Goal: Transaction & Acquisition: Subscribe to service/newsletter

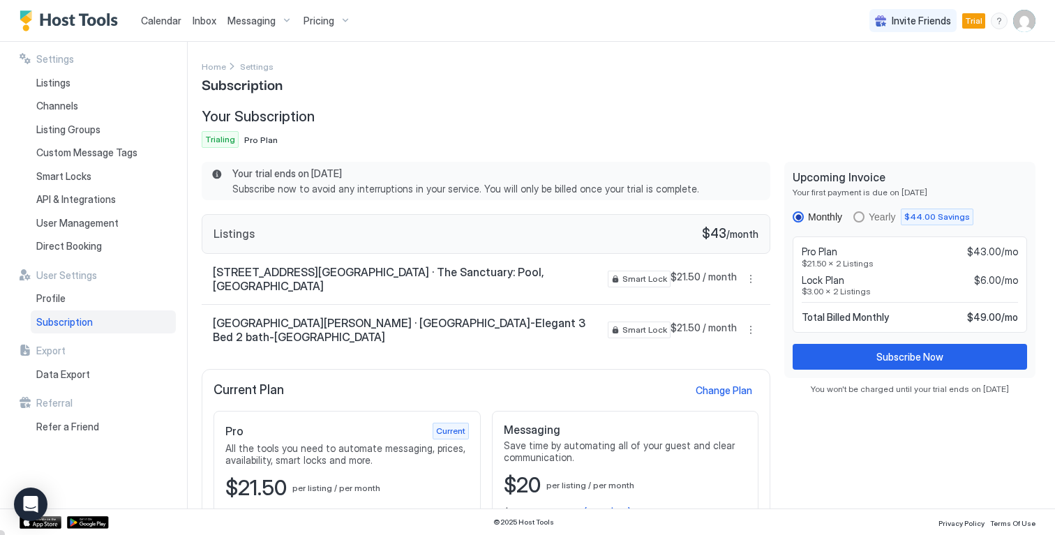
scroll to position [14, 0]
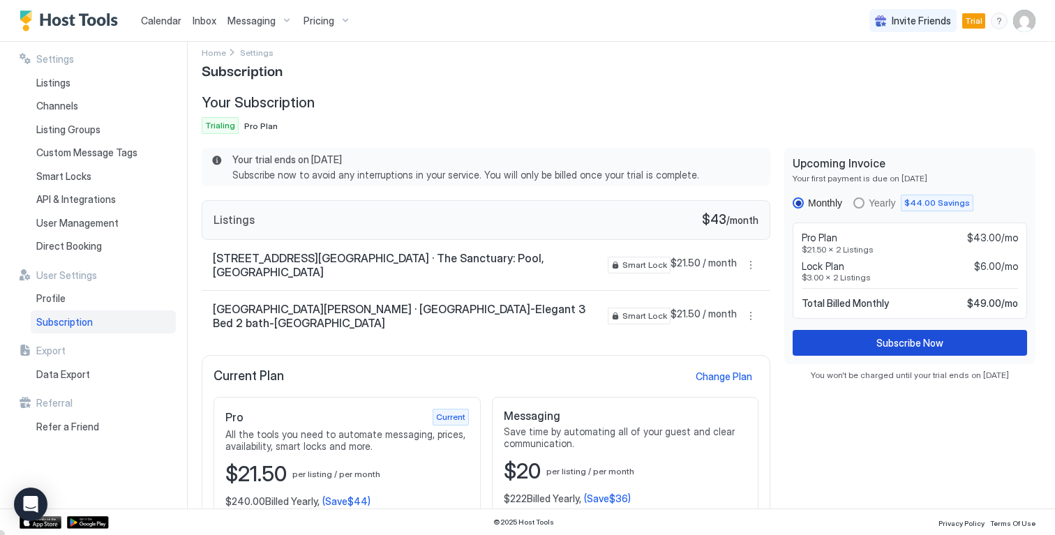
click at [857, 341] on button "Subscribe Now" at bounding box center [910, 343] width 234 height 26
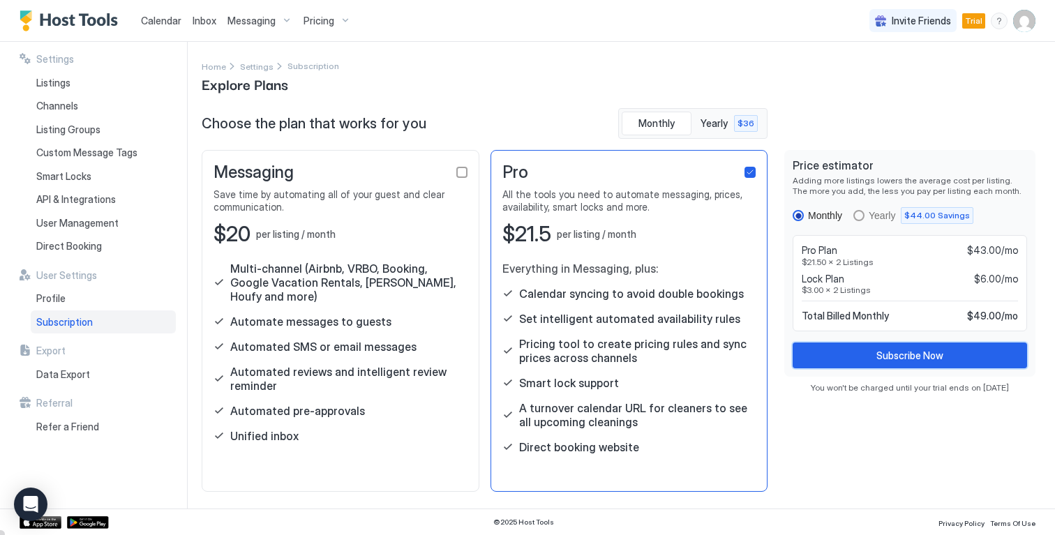
click at [915, 361] on div "Subscribe Now" at bounding box center [909, 355] width 67 height 15
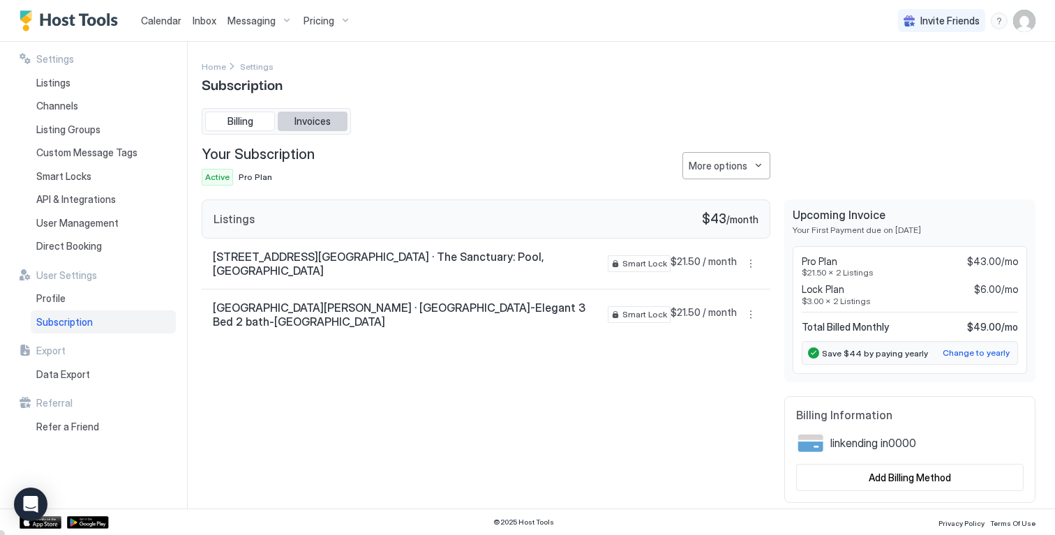
click at [310, 123] on span "Invoices" at bounding box center [312, 121] width 36 height 13
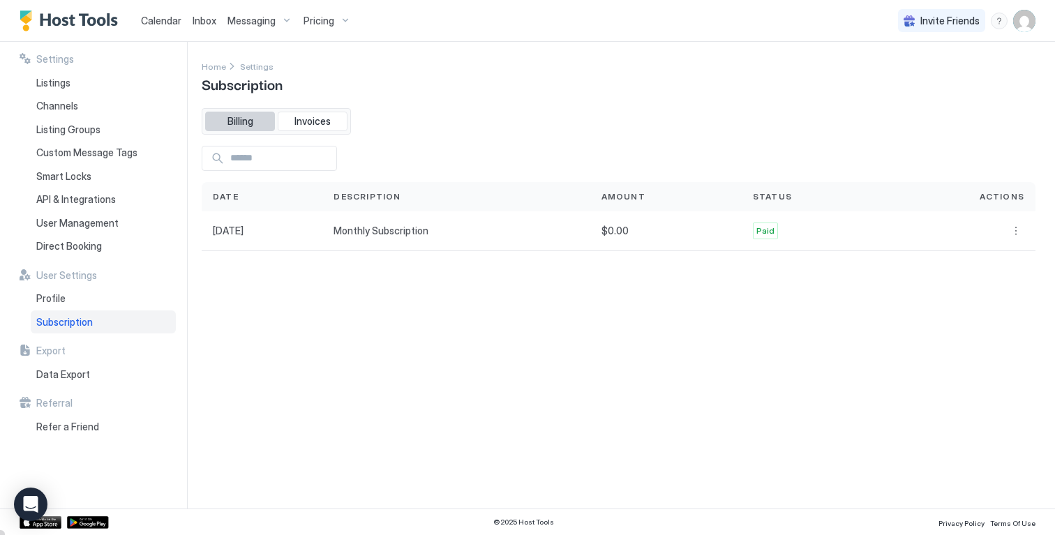
click at [237, 119] on span "Billing" at bounding box center [240, 121] width 26 height 13
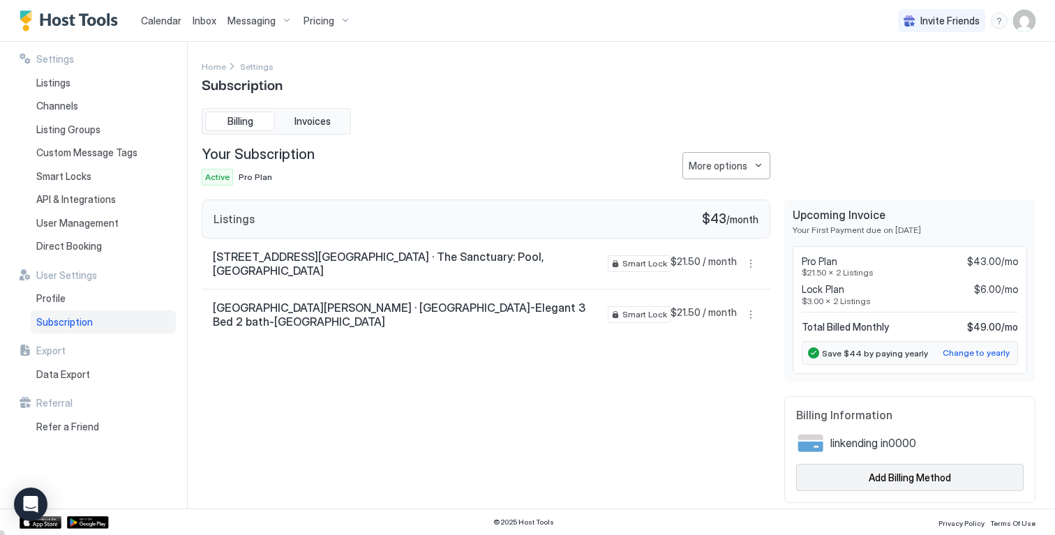
click at [915, 476] on div "Add Billing Method" at bounding box center [910, 477] width 82 height 15
